Goal: Task Accomplishment & Management: Use online tool/utility

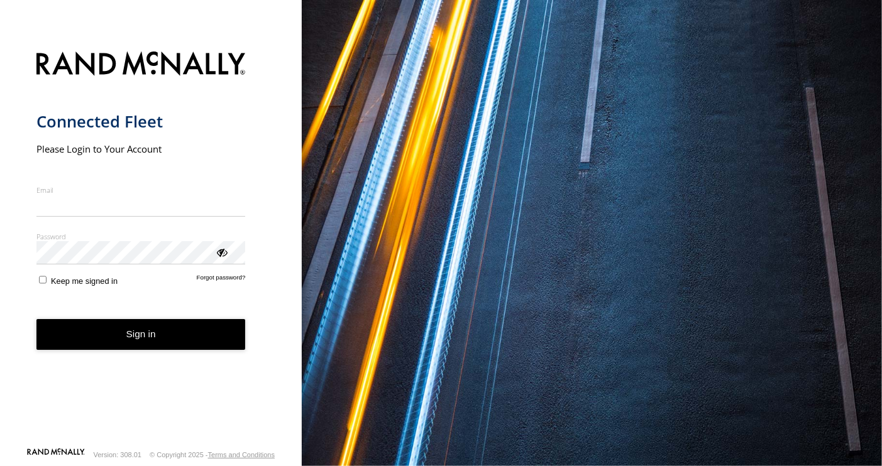
type input "**********"
click at [136, 343] on button "Sign in" at bounding box center [140, 334] width 209 height 31
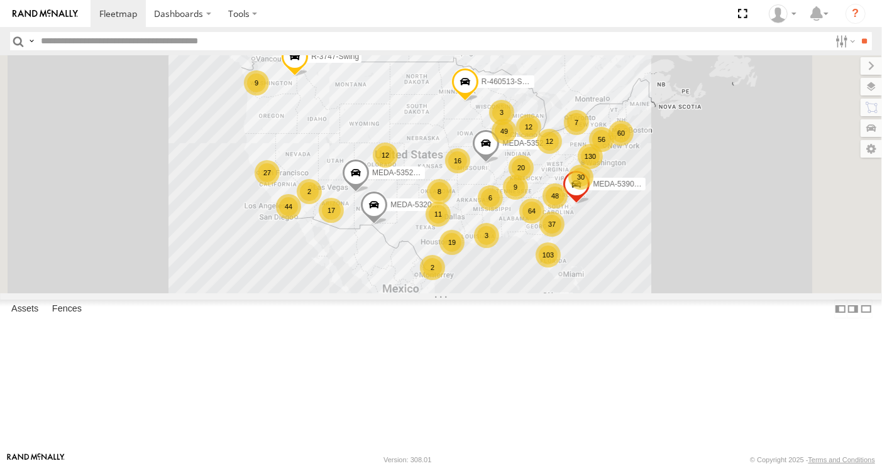
click at [160, 35] on input "text" at bounding box center [433, 41] width 794 height 18
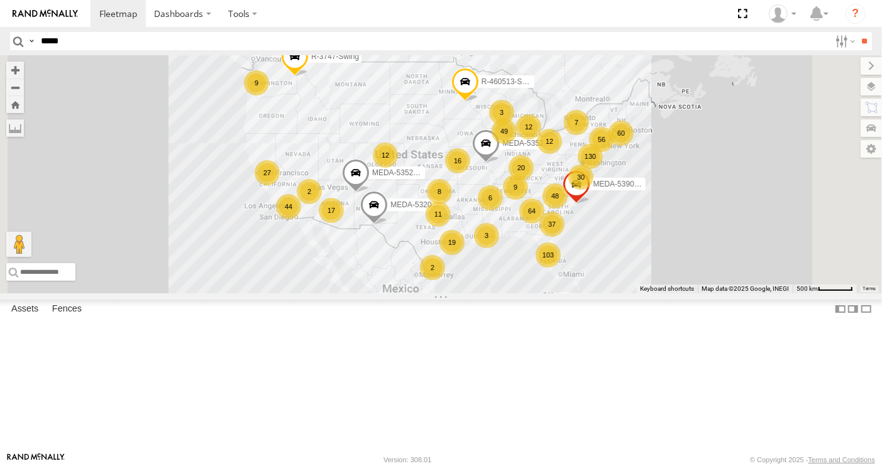
type input "*****"
click at [857, 32] on input "**" at bounding box center [864, 41] width 14 height 18
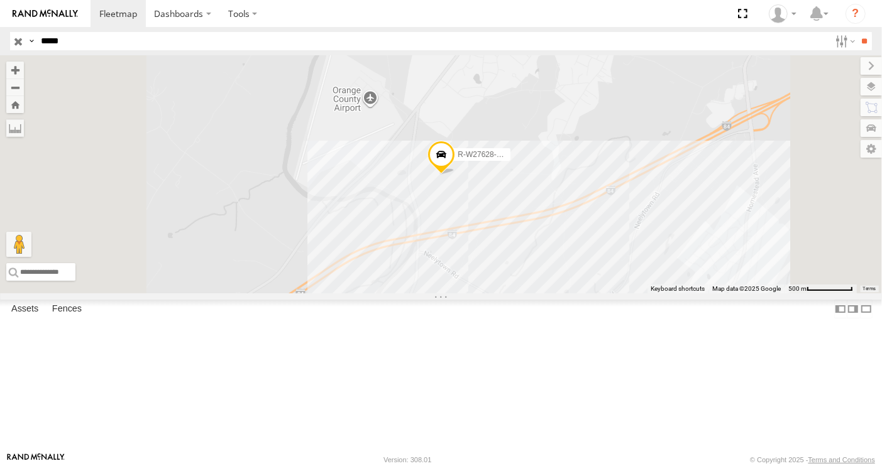
click at [0, 0] on span at bounding box center [0, 0] width 0 height 0
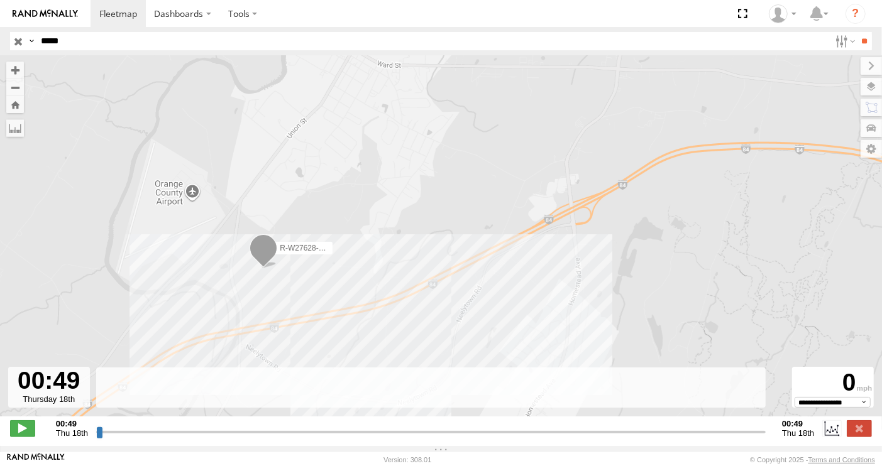
click at [371, 264] on div "R-W27628-Swing" at bounding box center [441, 242] width 882 height 375
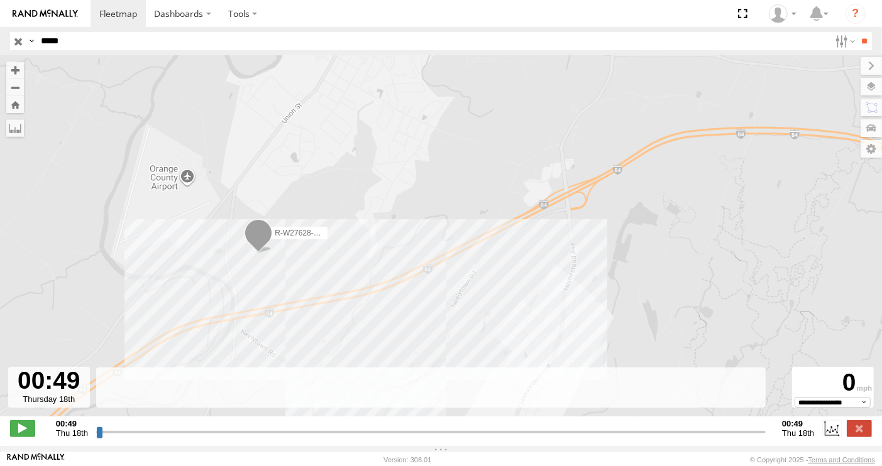
drag, startPoint x: 384, startPoint y: 306, endPoint x: 384, endPoint y: 215, distance: 91.1
click at [384, 215] on div "R-W27628-Swing" at bounding box center [441, 242] width 882 height 375
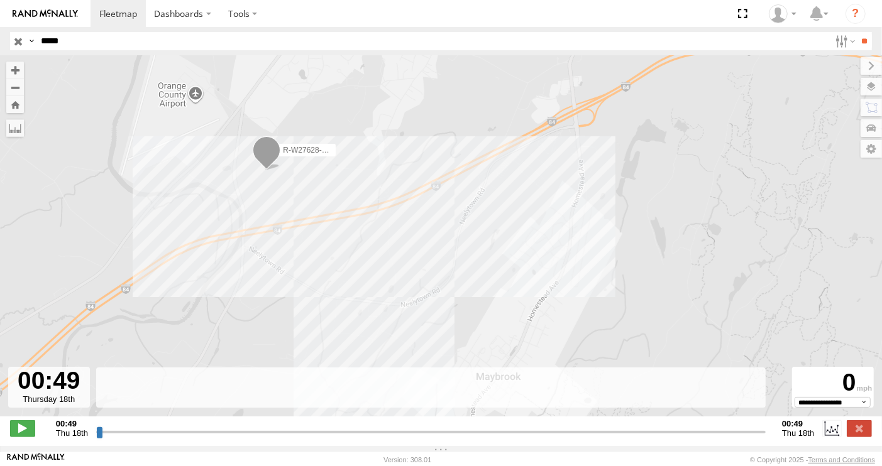
click at [67, 429] on strong "00:49" at bounding box center [72, 423] width 32 height 9
click at [65, 438] on span "Thu 18th" at bounding box center [72, 433] width 32 height 9
click at [28, 434] on span at bounding box center [22, 428] width 25 height 16
click at [22, 437] on span at bounding box center [22, 428] width 25 height 16
type input "**********"
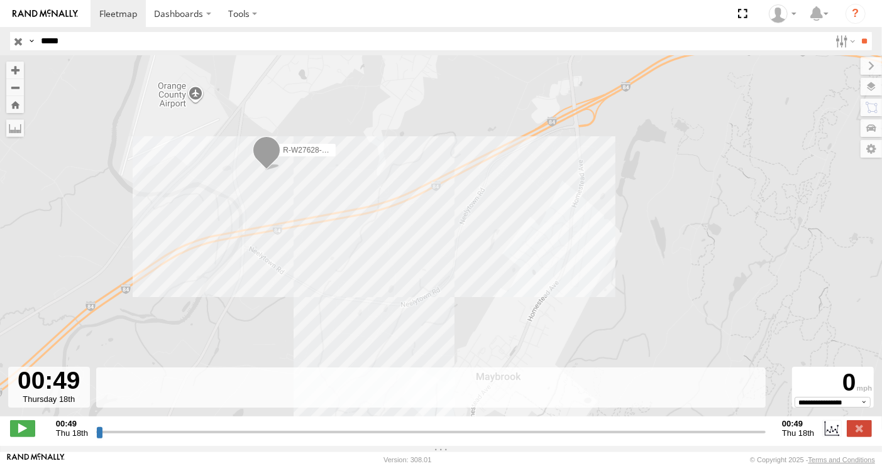
drag, startPoint x: 101, startPoint y: 441, endPoint x: 498, endPoint y: 418, distance: 398.5
click at [398, 432] on input "range" at bounding box center [430, 432] width 669 height 12
click at [800, 437] on span "Thu 18th" at bounding box center [798, 433] width 32 height 9
click at [799, 428] on strong "00:49" at bounding box center [798, 423] width 32 height 9
click at [793, 437] on label "00:49 Thu 18th" at bounding box center [798, 428] width 32 height 19
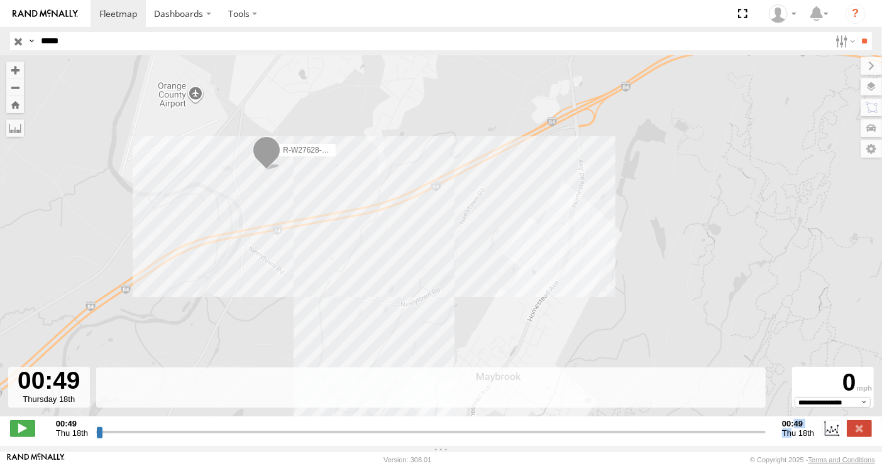
drag, startPoint x: 793, startPoint y: 438, endPoint x: 803, endPoint y: 437, distance: 10.1
click at [793, 438] on span "Thu 18th" at bounding box center [798, 433] width 32 height 9
click at [815, 437] on div "00:49 Thu 18th Created with Highcharts 6.0.7 Highcharts.com 00:49 Thu 18th" at bounding box center [441, 428] width 862 height 19
click at [852, 432] on label at bounding box center [859, 428] width 25 height 16
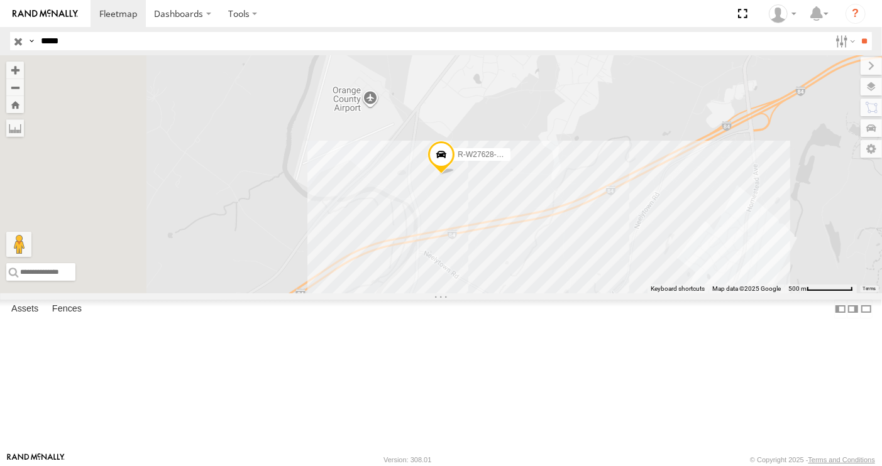
drag, startPoint x: 209, startPoint y: 86, endPoint x: 584, endPoint y: 138, distance: 378.1
click at [584, 138] on div "R-W27628-Swing" at bounding box center [441, 174] width 882 height 238
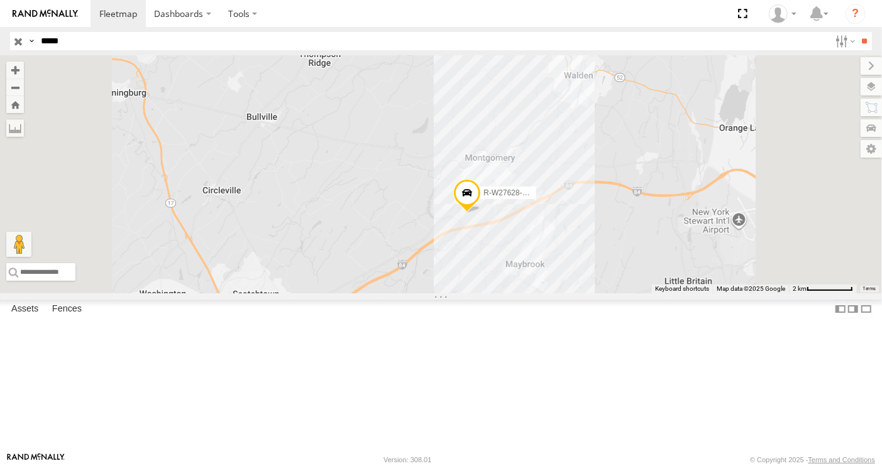
drag, startPoint x: 660, startPoint y: 185, endPoint x: 562, endPoint y: 175, distance: 98.6
click at [567, 170] on div "R-W27628-Swing" at bounding box center [441, 174] width 882 height 238
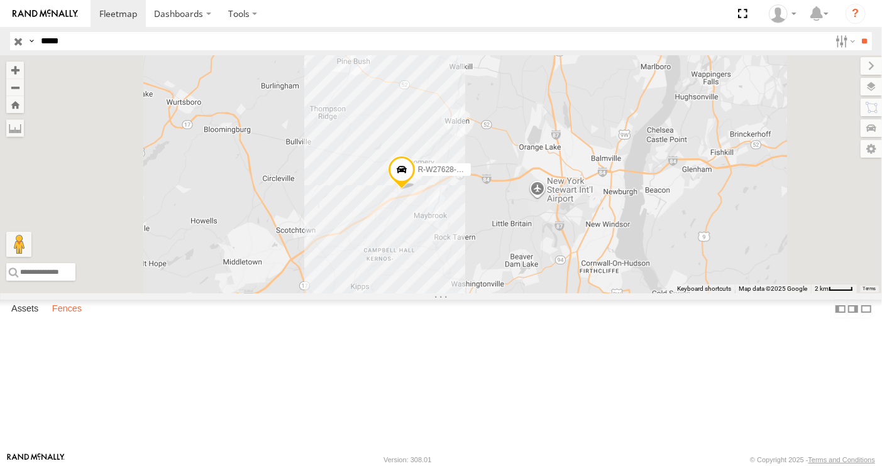
click at [61, 318] on label "Fences" at bounding box center [67, 309] width 42 height 18
click at [21, 318] on label "Assets" at bounding box center [25, 309] width 40 height 18
click at [109, 40] on input "*****" at bounding box center [433, 41] width 794 height 18
click at [178, 7] on label "Dashboards" at bounding box center [183, 13] width 74 height 27
click at [236, 14] on label at bounding box center [242, 13] width 47 height 27
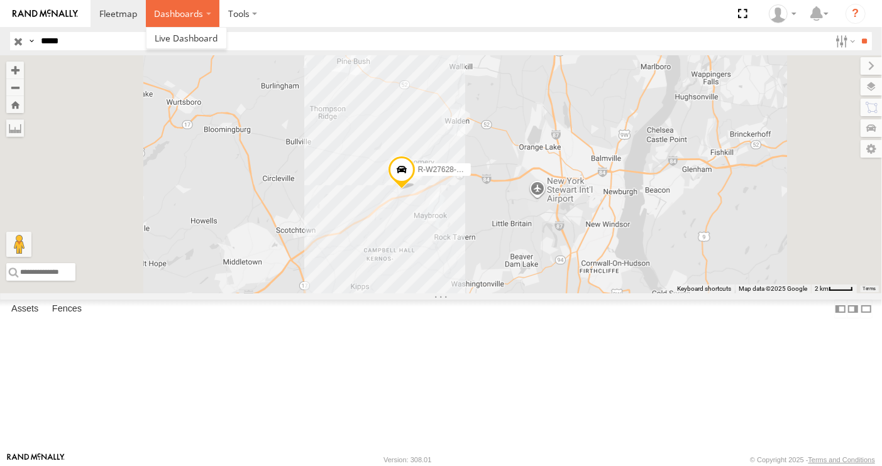
click at [195, 19] on label "Dashboards" at bounding box center [183, 13] width 74 height 27
click at [212, 38] on span at bounding box center [186, 38] width 63 height 12
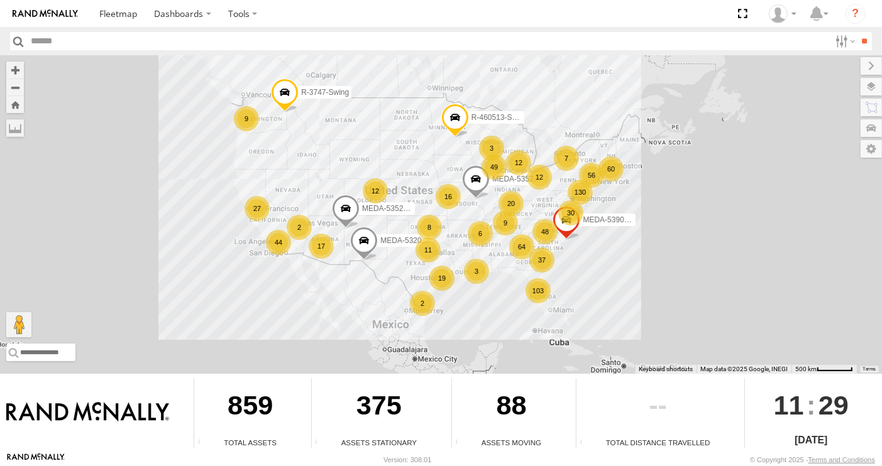
click at [47, 48] on input "text" at bounding box center [428, 41] width 804 height 18
click at [65, 40] on input "***" at bounding box center [428, 41] width 804 height 18
click at [132, 41] on input "***" at bounding box center [428, 41] width 804 height 18
type input "*****"
click at [857, 32] on input "**" at bounding box center [864, 41] width 14 height 18
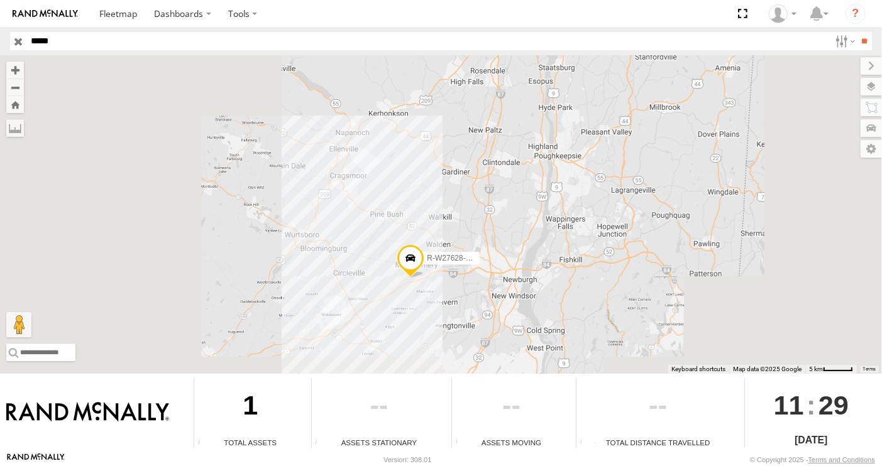
drag, startPoint x: 403, startPoint y: 326, endPoint x: 378, endPoint y: 283, distance: 50.1
click at [378, 283] on div "R-W27628-Swing" at bounding box center [441, 214] width 882 height 319
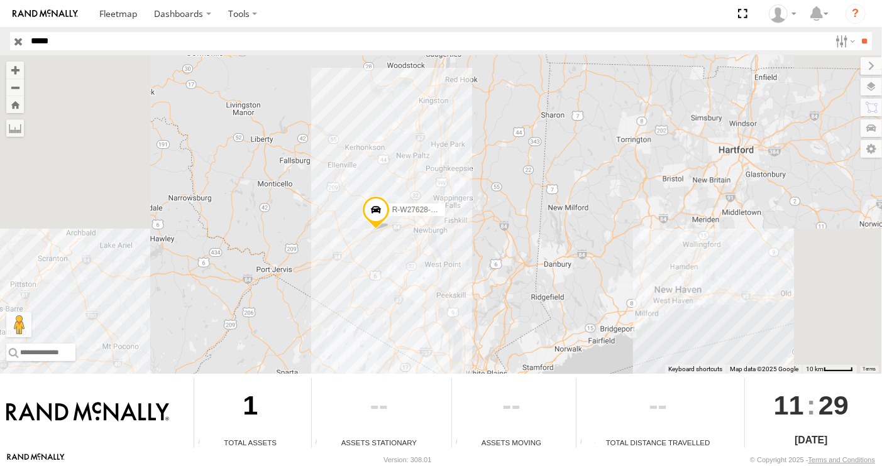
drag, startPoint x: 410, startPoint y: 304, endPoint x: 418, endPoint y: 265, distance: 39.2
click at [418, 265] on div "R-W27628-Swing" at bounding box center [441, 214] width 882 height 319
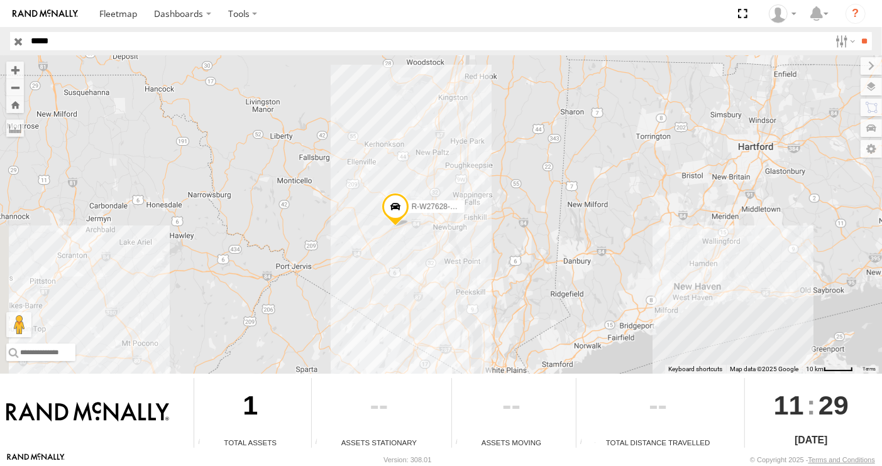
drag, startPoint x: 406, startPoint y: 191, endPoint x: 404, endPoint y: 180, distance: 10.8
click at [406, 189] on div "R-W27628-Swing" at bounding box center [441, 214] width 882 height 319
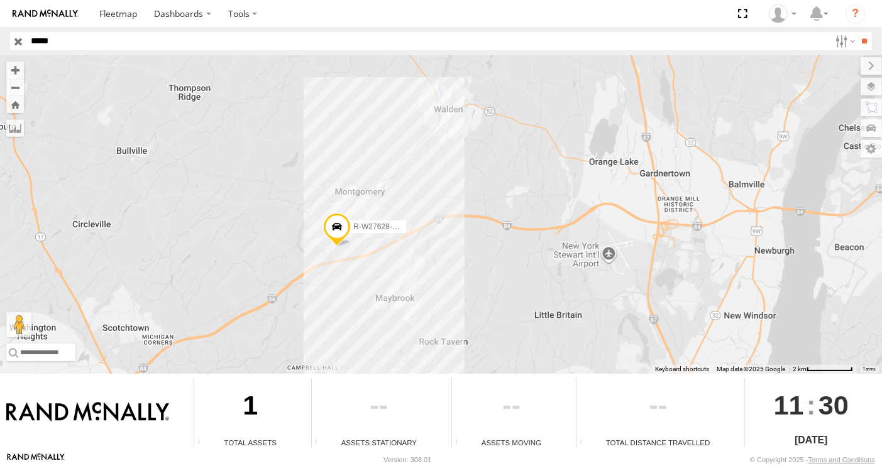
drag, startPoint x: 279, startPoint y: 280, endPoint x: 310, endPoint y: 261, distance: 36.1
click at [310, 261] on div "R-W27628-Swing" at bounding box center [441, 214] width 882 height 319
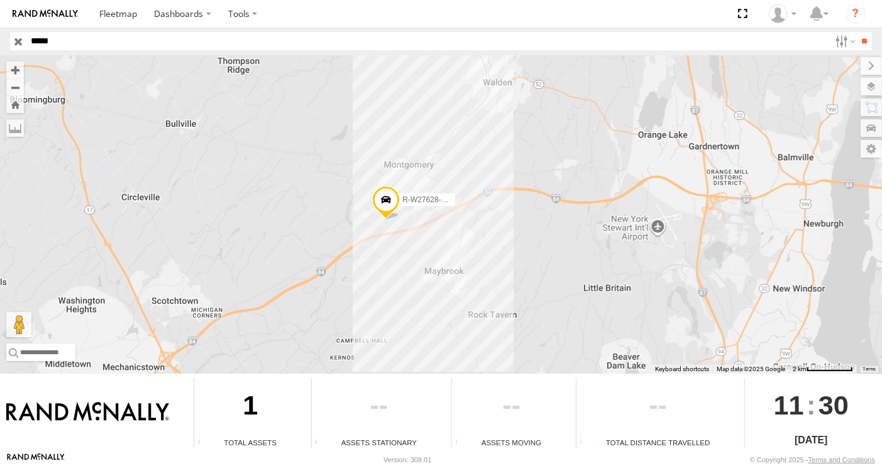
click at [381, 269] on div "R-W27628-Swing" at bounding box center [441, 214] width 882 height 319
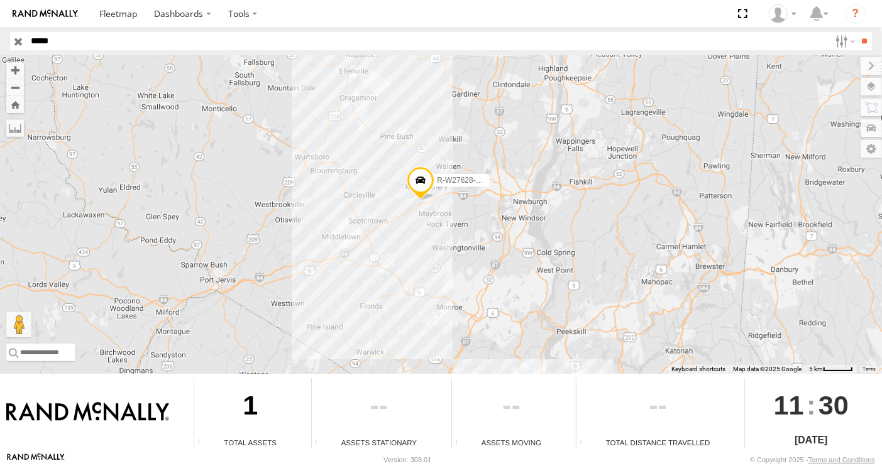
drag, startPoint x: 373, startPoint y: 301, endPoint x: 413, endPoint y: 227, distance: 84.1
click at [417, 222] on div "R-W27628-Swing" at bounding box center [441, 214] width 882 height 319
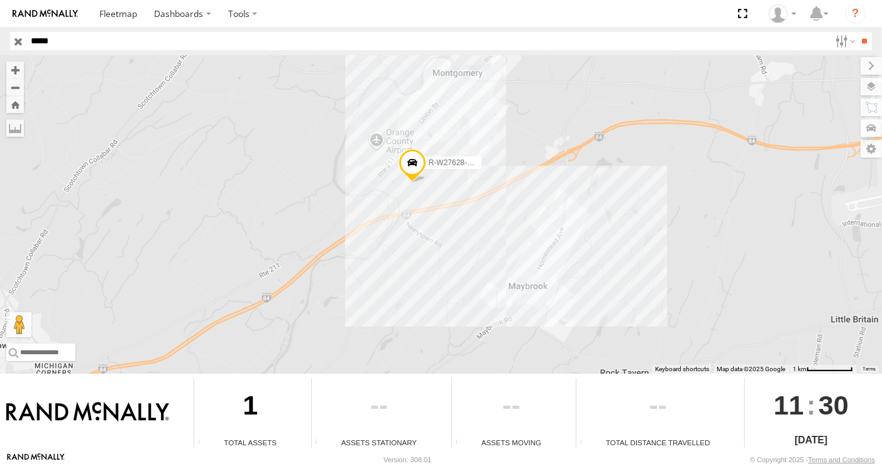
drag, startPoint x: 429, startPoint y: 164, endPoint x: 408, endPoint y: 282, distance: 119.5
click at [408, 282] on div "R-W27628-Swing" at bounding box center [441, 214] width 882 height 319
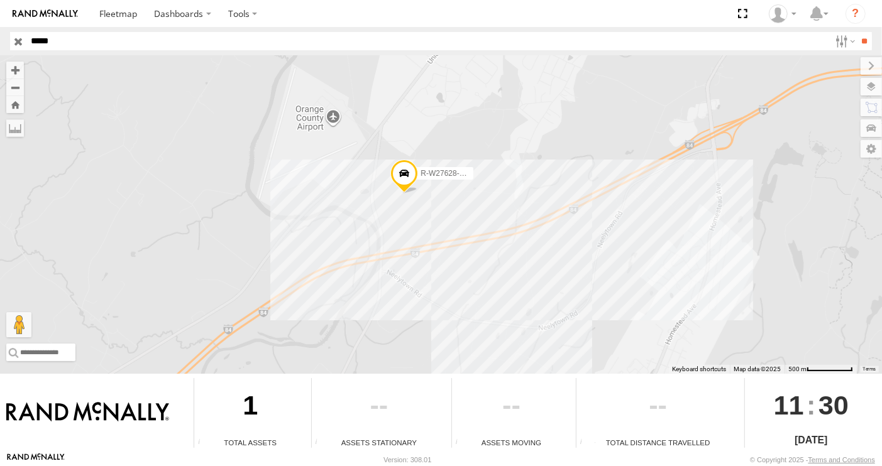
drag, startPoint x: 428, startPoint y: 212, endPoint x: 416, endPoint y: 309, distance: 98.1
click at [416, 309] on div "R-W27628-Swing" at bounding box center [441, 214] width 882 height 319
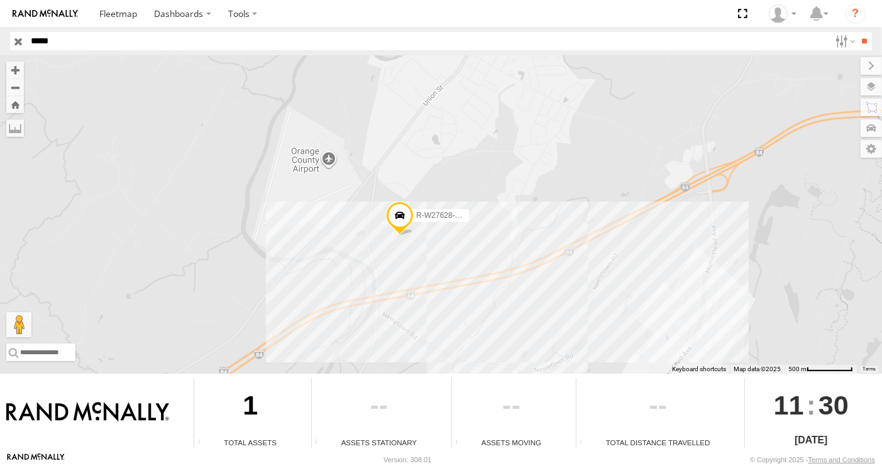
drag, startPoint x: 511, startPoint y: 297, endPoint x: 541, endPoint y: 272, distance: 39.2
click at [541, 272] on div "R-W27628-Swing" at bounding box center [441, 214] width 882 height 319
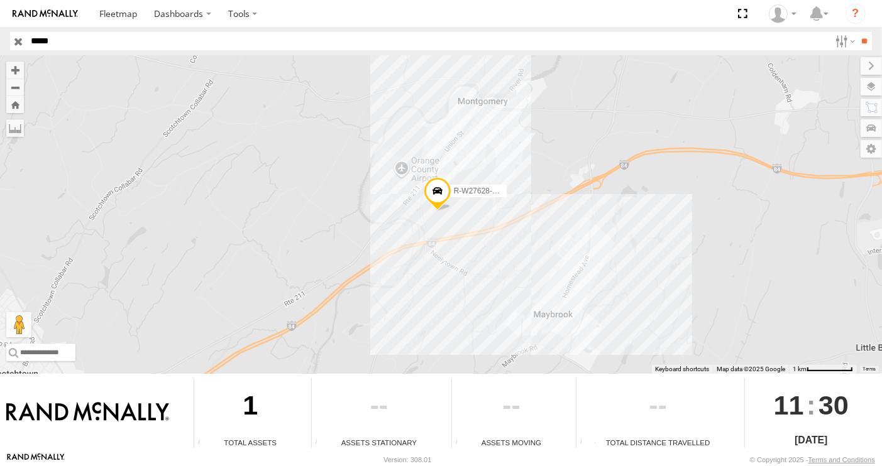
click at [439, 189] on span at bounding box center [437, 194] width 28 height 34
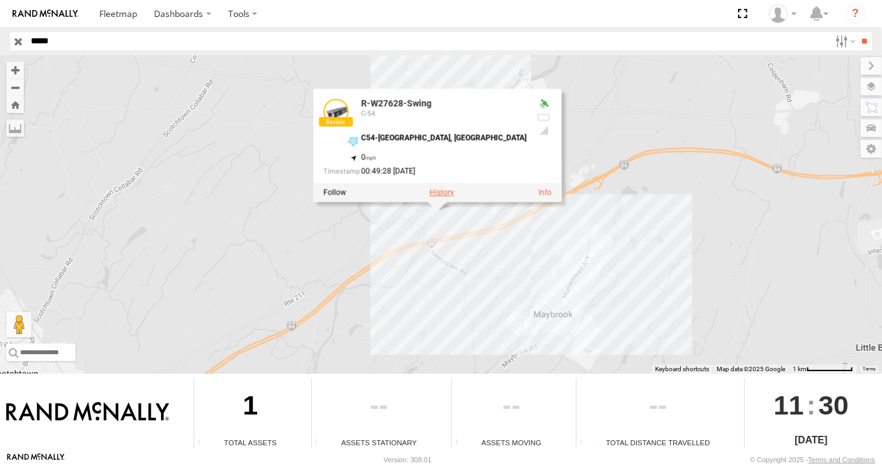
click at [439, 193] on label at bounding box center [441, 192] width 25 height 9
type input "**********"
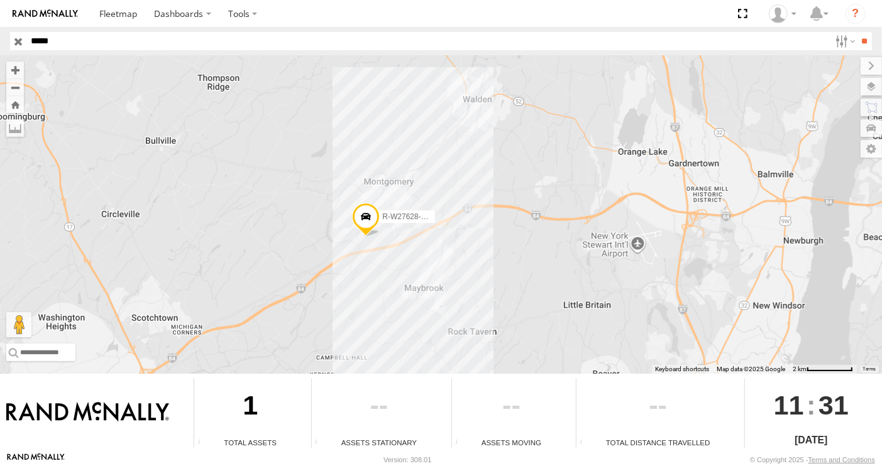
click at [576, 431] on div at bounding box center [657, 407] width 163 height 59
click at [774, 403] on span "11" at bounding box center [789, 405] width 30 height 54
drag, startPoint x: 798, startPoint y: 402, endPoint x: 825, endPoint y: 419, distance: 31.6
click at [818, 405] on span "31" at bounding box center [833, 405] width 30 height 54
click at [778, 437] on div "[DATE]" at bounding box center [811, 440] width 133 height 15
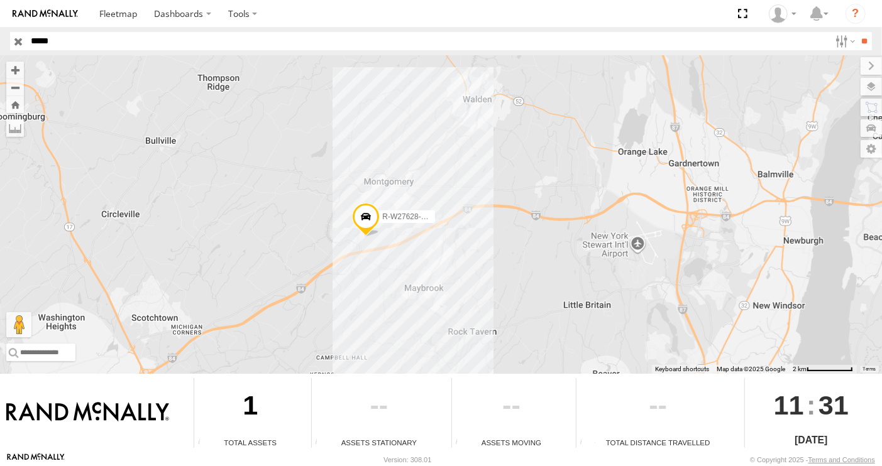
click at [233, 424] on div "1" at bounding box center [250, 407] width 112 height 59
click at [108, 409] on img at bounding box center [87, 412] width 163 height 21
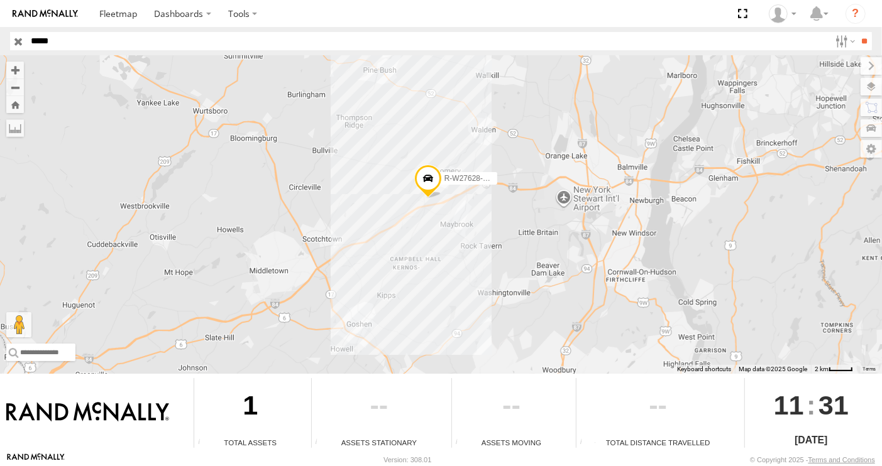
drag, startPoint x: 431, startPoint y: 293, endPoint x: 448, endPoint y: 261, distance: 36.3
click at [458, 251] on div "R-W27628-Swing" at bounding box center [441, 214] width 882 height 319
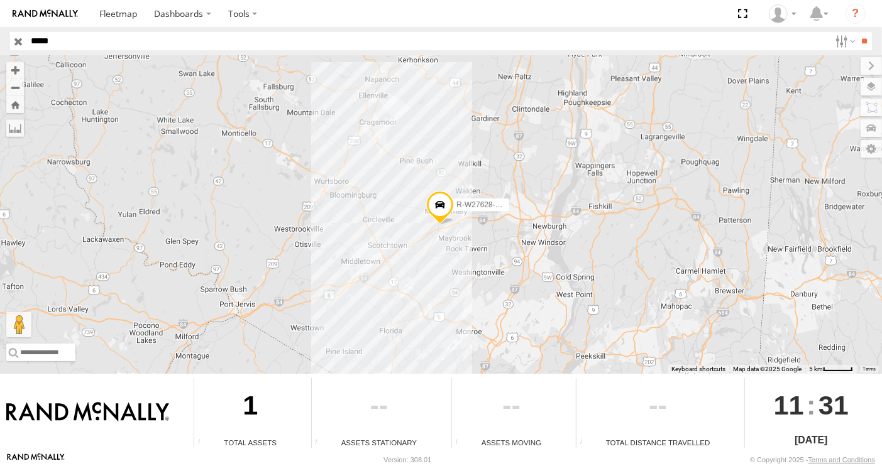
drag, startPoint x: 525, startPoint y: 254, endPoint x: 525, endPoint y: 294, distance: 40.2
click at [525, 294] on div "R-W27628-Swing" at bounding box center [441, 214] width 882 height 319
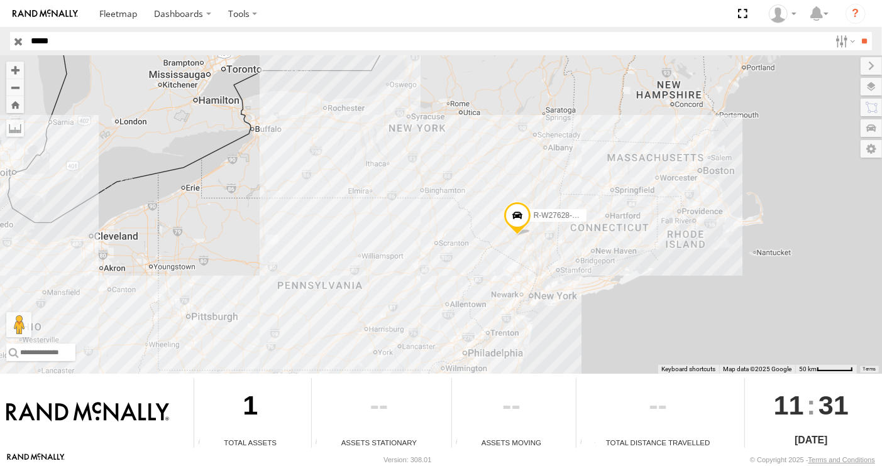
drag, startPoint x: 508, startPoint y: 306, endPoint x: 443, endPoint y: 257, distance: 81.2
click at [443, 257] on div "R-W27628-Swing" at bounding box center [441, 214] width 882 height 319
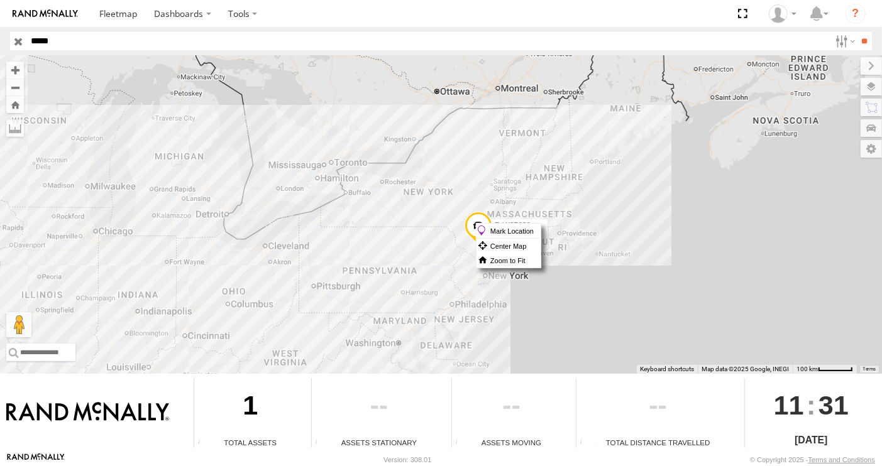
drag, startPoint x: 476, startPoint y: 223, endPoint x: 370, endPoint y: 236, distance: 106.3
click at [370, 236] on div "R-W27628-Swing" at bounding box center [441, 214] width 882 height 319
click at [492, 174] on div "R-W27628-Swing" at bounding box center [441, 214] width 882 height 319
click at [479, 243] on span at bounding box center [478, 229] width 28 height 34
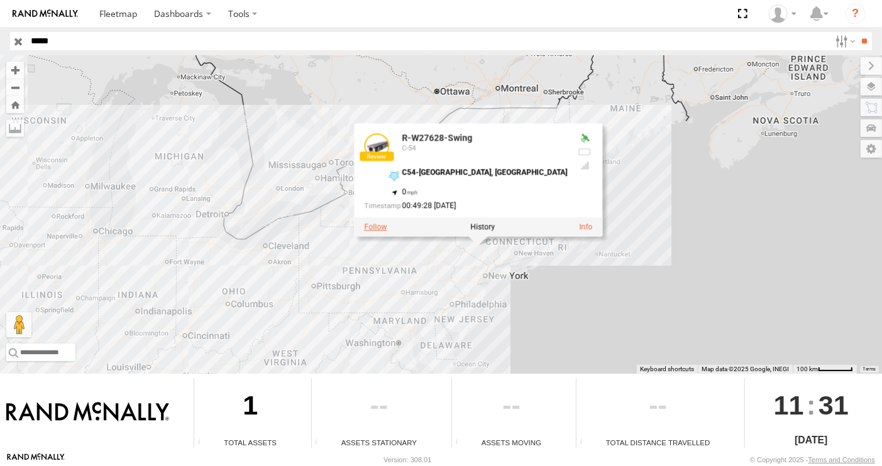
click at [387, 229] on label at bounding box center [375, 226] width 23 height 9
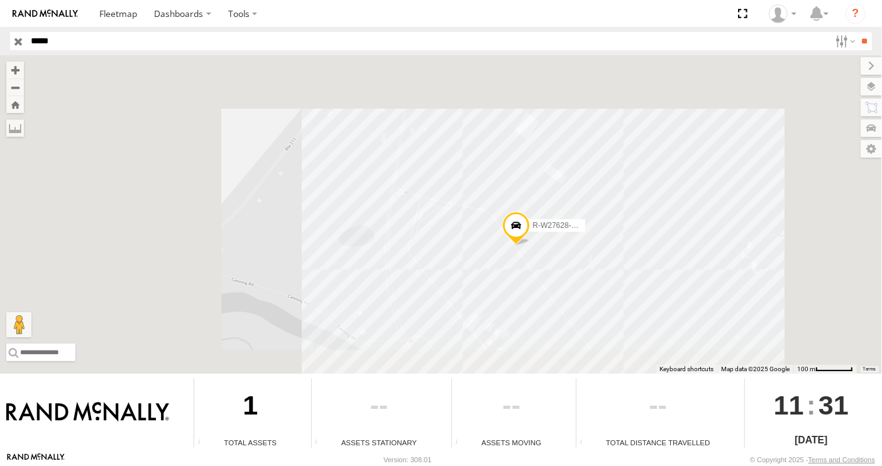
drag, startPoint x: 581, startPoint y: 307, endPoint x: 519, endPoint y: 270, distance: 72.2
click at [521, 273] on div "R-W27628-Swing" at bounding box center [441, 214] width 882 height 319
